Goal: Task Accomplishment & Management: Use online tool/utility

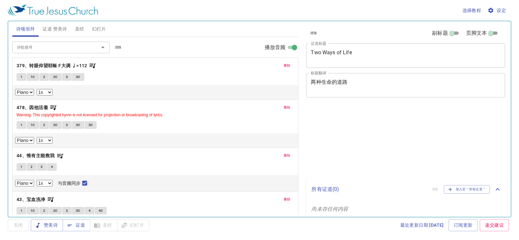
select select "1"
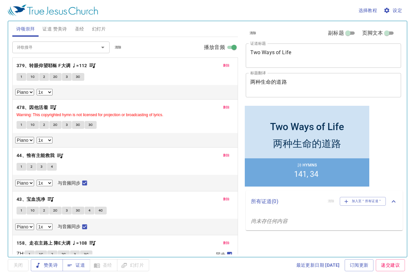
drag, startPoint x: 118, startPoint y: 47, endPoint x: 113, endPoint y: 45, distance: 5.8
click at [118, 47] on span "清除" at bounding box center [118, 47] width 7 height 6
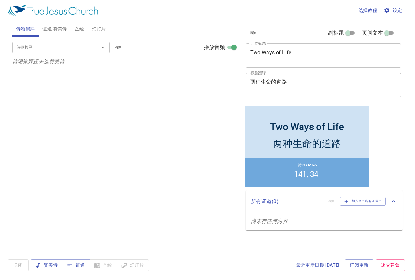
click at [51, 27] on span "证道 赞美诗" at bounding box center [55, 29] width 24 height 8
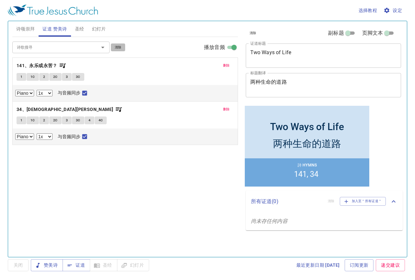
click at [115, 46] on span "清除" at bounding box center [118, 47] width 7 height 6
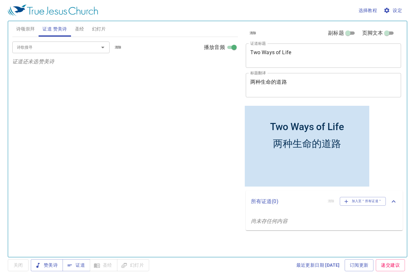
click at [82, 30] on span "圣经" at bounding box center [79, 29] width 9 height 8
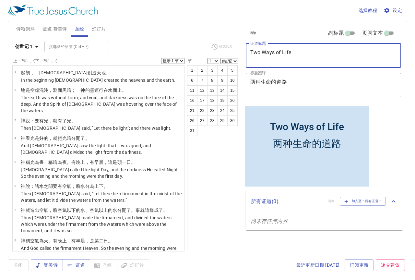
drag, startPoint x: 294, startPoint y: 55, endPoint x: 99, endPoint y: 48, distance: 195.8
click at [119, 50] on div "诗颂崇拜 证道 赞美诗 圣经 幻灯片 诗歌搜寻 诗歌搜寻 清除 播放音频 诗颂崇拜还未选赞美诗 诗歌搜寻 诗歌搜寻 清除 播放音频 证道还未选赞美诗 创世记 …" at bounding box center [208, 137] width 396 height 236
type textarea "Source of Strength"
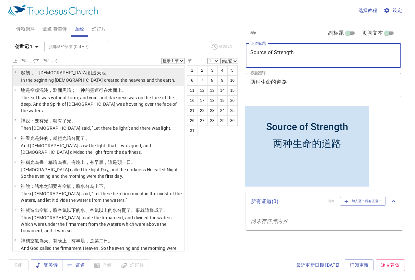
drag, startPoint x: 291, startPoint y: 84, endPoint x: 156, endPoint y: 83, distance: 135.3
click at [194, 83] on div "诗颂崇拜 证道 赞美诗 圣经 幻灯片 诗歌搜寻 诗歌搜寻 清除 播放音频 诗颂崇拜还未选赞美诗 诗歌搜寻 诗歌搜寻 清除 播放音频 证道还未选赞美诗 创世记 …" at bounding box center [208, 137] width 396 height 236
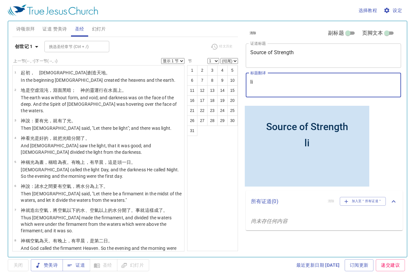
type textarea "l"
type textarea "力量的泉源"
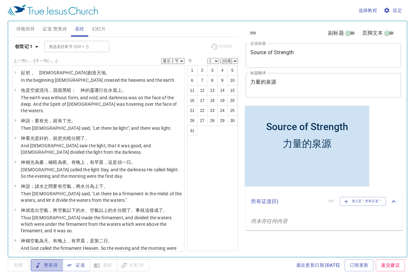
click at [56, 240] on span "赞美诗" at bounding box center [47, 265] width 22 height 8
click at [25, 30] on span "诗颂崇拜" at bounding box center [25, 29] width 19 height 8
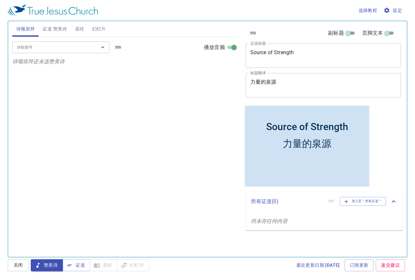
click at [49, 25] on span "证道 赞美诗" at bounding box center [55, 29] width 24 height 8
click at [53, 47] on input "诗歌搜寻" at bounding box center [51, 46] width 74 height 7
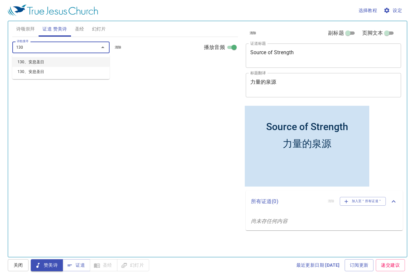
type input "130、安息圣日"
select select "1"
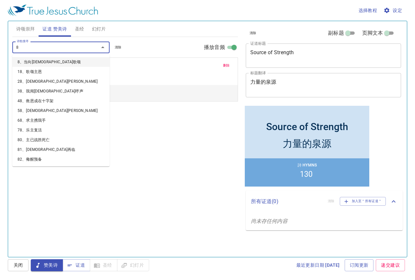
type input "89"
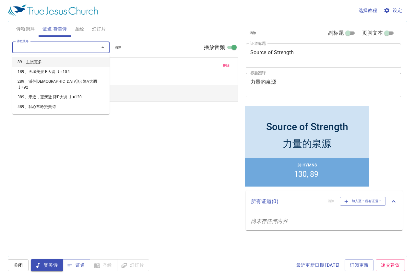
select select "1"
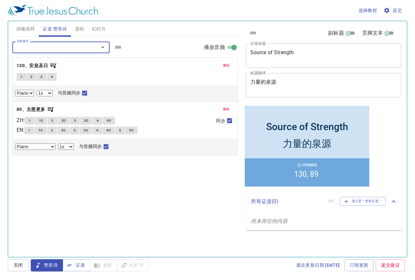
click at [29, 27] on span "诗颂崇拜" at bounding box center [25, 29] width 19 height 8
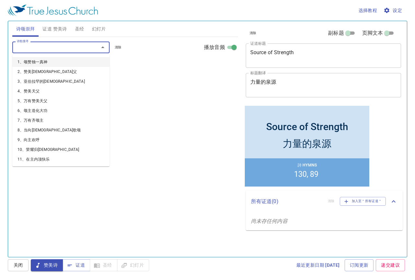
click at [34, 47] on input "诗歌搜寻" at bounding box center [51, 46] width 74 height 7
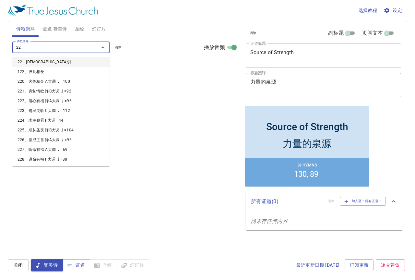
type input "228"
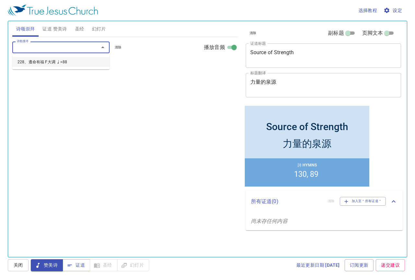
select select "1"
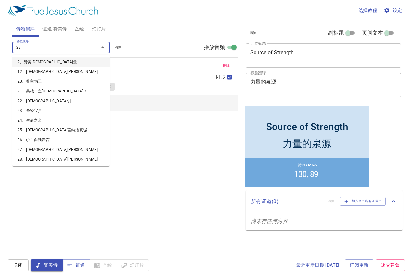
type input "236"
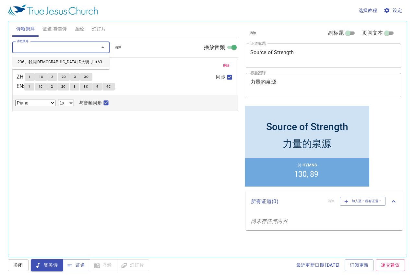
select select "1"
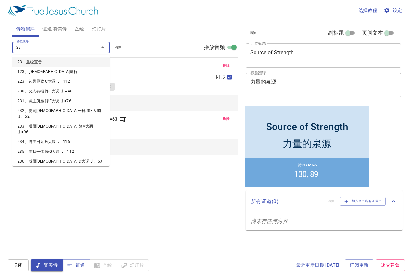
type input "237"
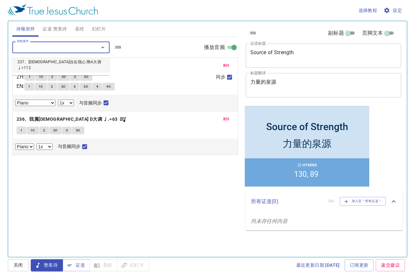
select select "1"
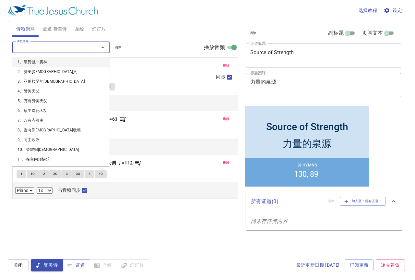
drag, startPoint x: 34, startPoint y: 47, endPoint x: 38, endPoint y: 49, distance: 4.1
click at [36, 49] on input "诗歌搜寻" at bounding box center [51, 46] width 74 height 7
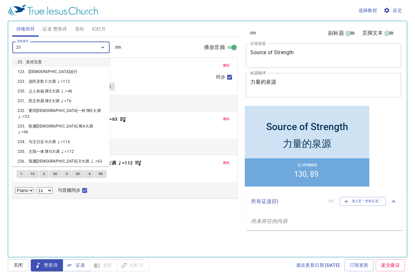
type input "238"
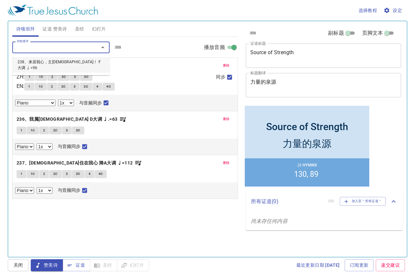
select select "1"
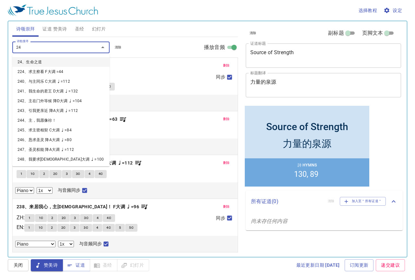
type input "243"
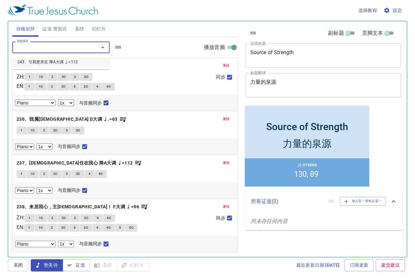
select select "1"
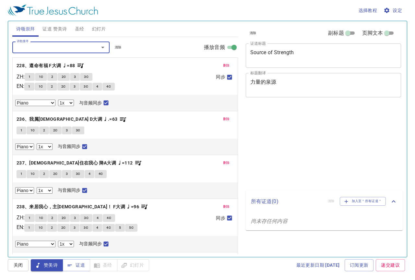
select select "1"
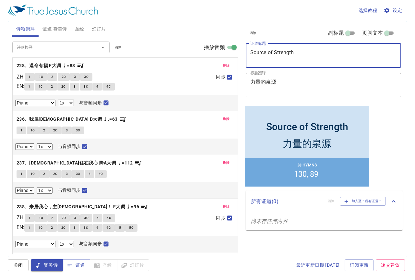
click at [303, 53] on textarea "Source of Strength" at bounding box center [324, 55] width 147 height 12
type textarea "Source of Strength （1）"
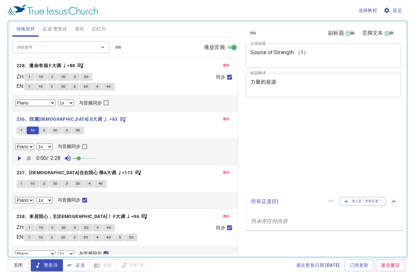
select select "1"
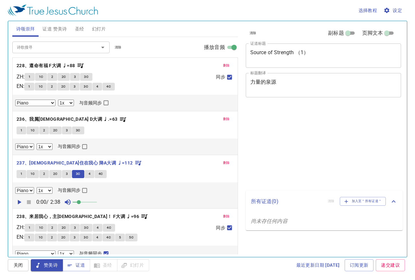
select select "1"
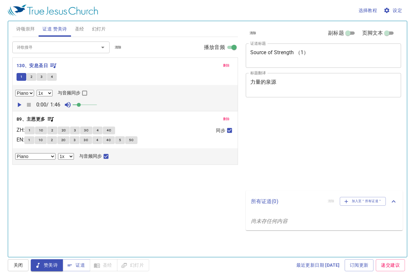
select select "1"
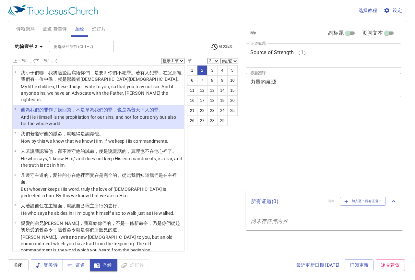
select select "2"
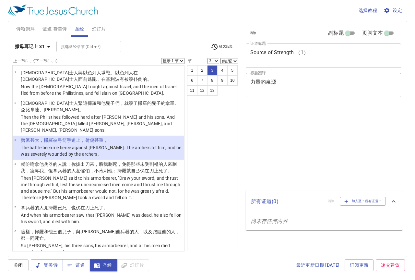
select select "3"
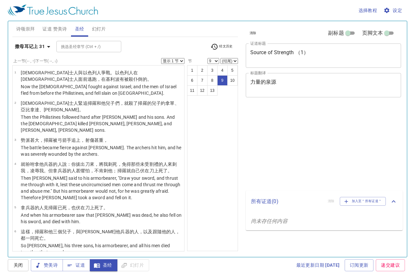
select select "9"
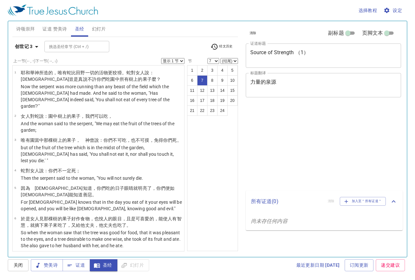
select select "7"
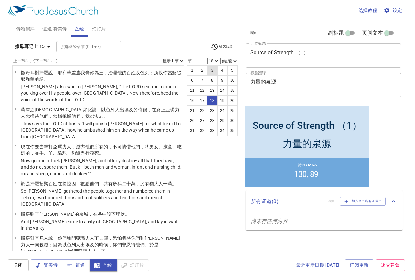
click at [210, 70] on button "3" at bounding box center [212, 70] width 10 height 10
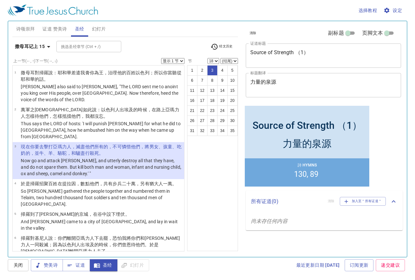
select select "3"
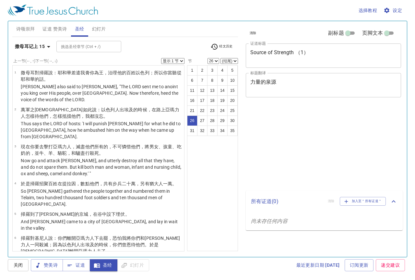
select select "26"
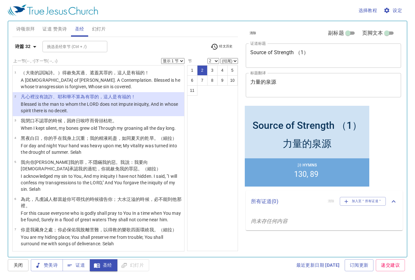
select select "3"
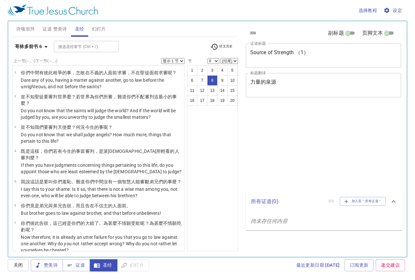
select select "8"
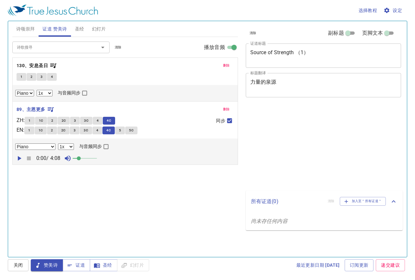
select select "1"
